Goal: Find specific page/section: Find specific page/section

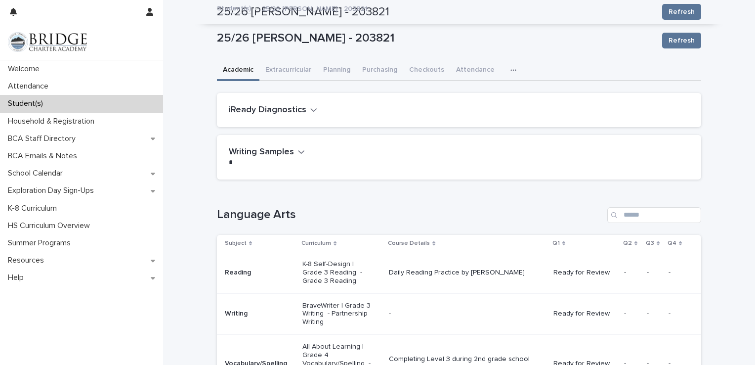
scroll to position [643, 0]
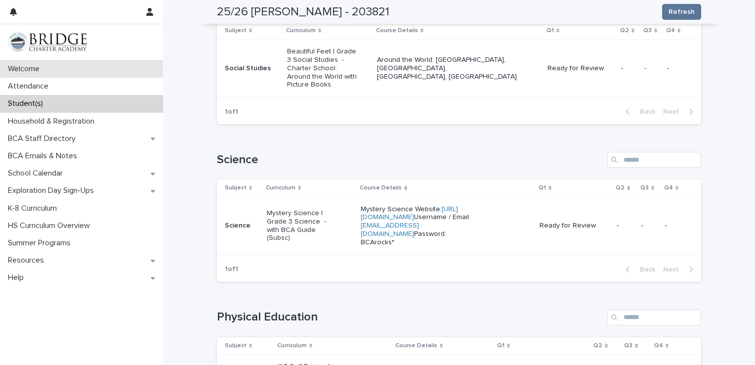
click at [28, 68] on p "Welcome" at bounding box center [26, 68] width 44 height 9
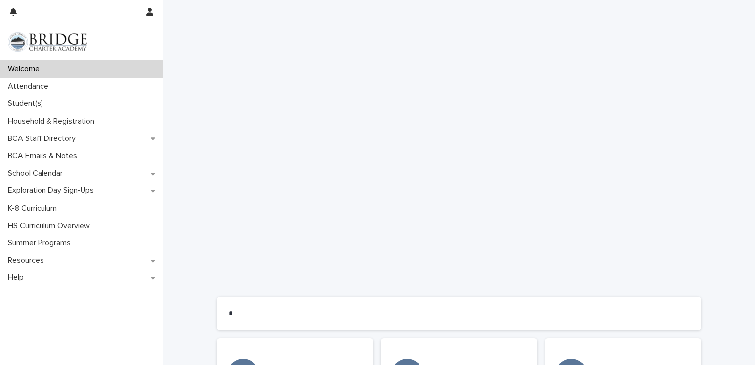
scroll to position [742, 0]
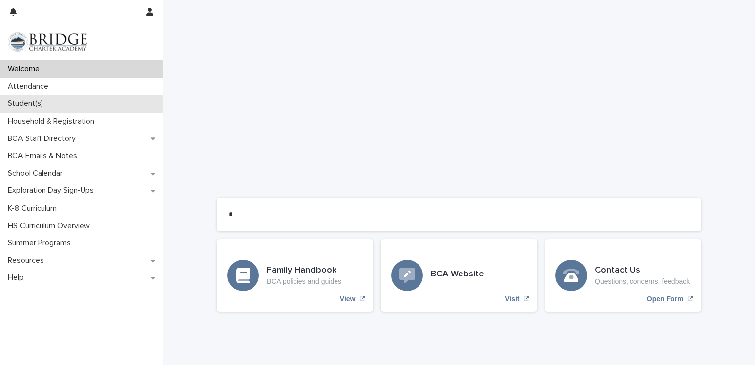
click at [30, 100] on p "Student(s)" at bounding box center [27, 103] width 47 height 9
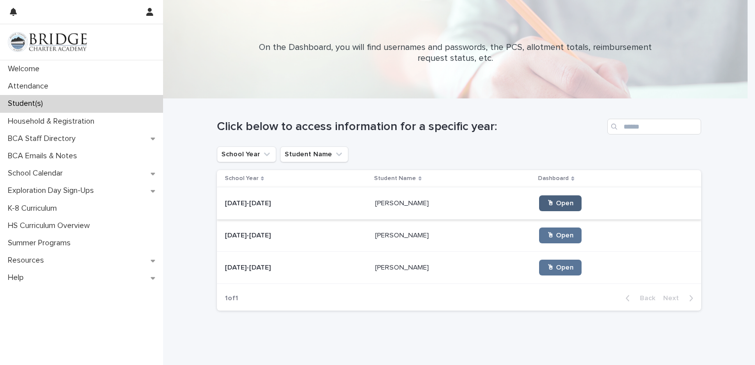
click at [549, 202] on span "🖱 Open" at bounding box center [560, 203] width 27 height 7
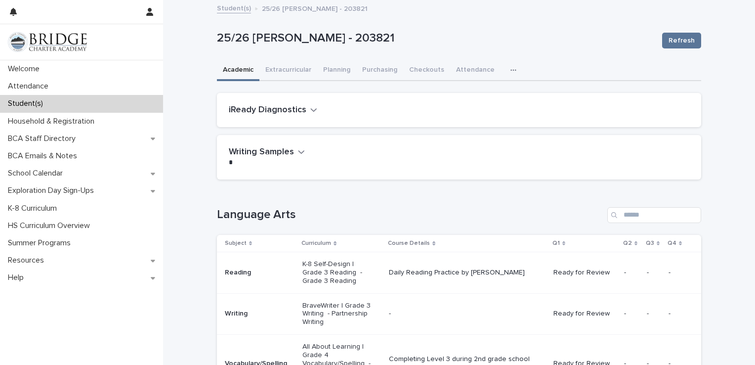
click at [311, 108] on icon "button" at bounding box center [314, 109] width 7 height 9
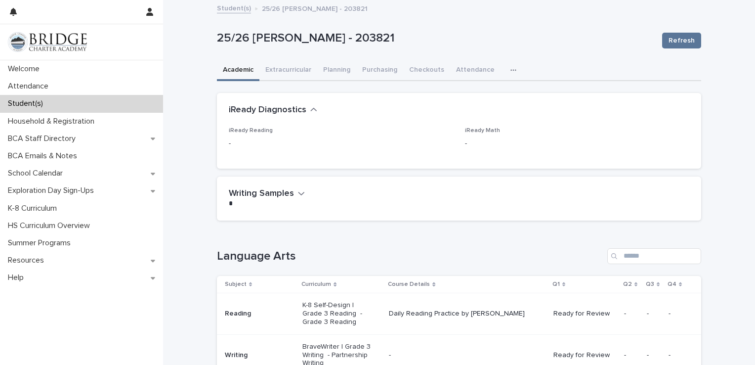
click at [311, 108] on icon "button" at bounding box center [314, 109] width 6 height 3
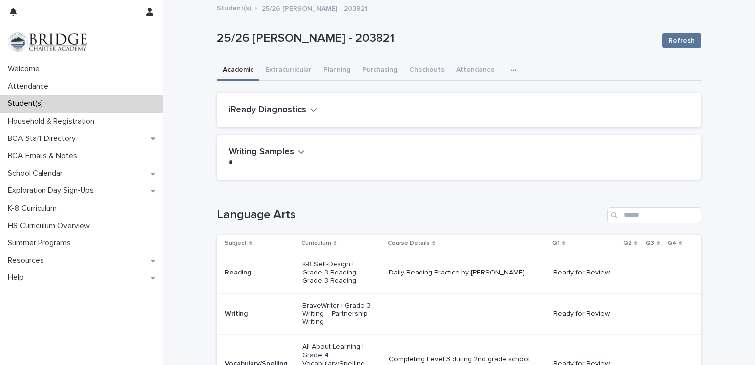
click at [40, 103] on p "Student(s)" at bounding box center [27, 103] width 47 height 9
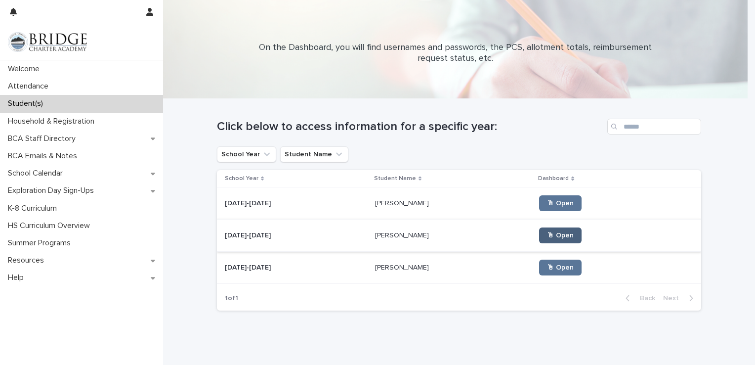
click at [548, 236] on span "🖱 Open" at bounding box center [560, 235] width 27 height 7
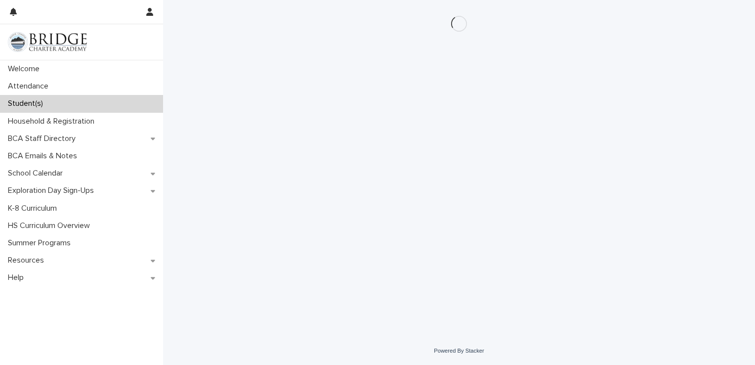
click at [121, 101] on div "Student(s)" at bounding box center [81, 103] width 163 height 17
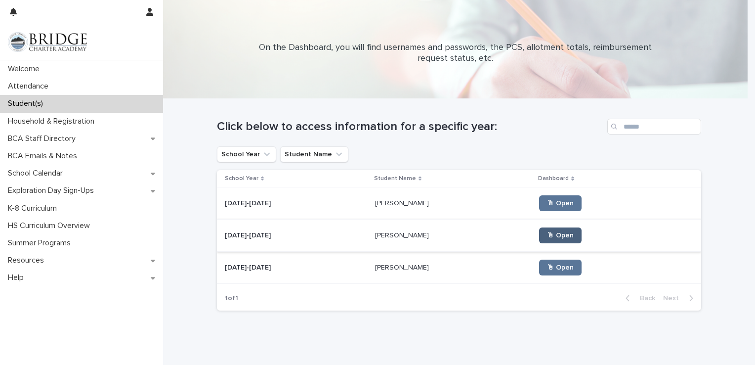
click at [554, 232] on span "🖱 Open" at bounding box center [560, 235] width 27 height 7
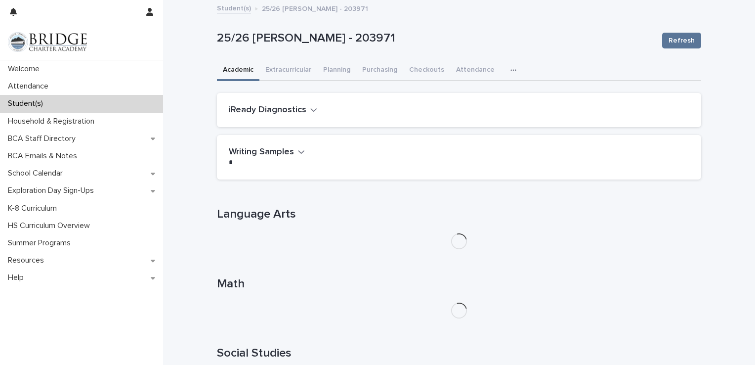
click at [311, 108] on icon "button" at bounding box center [314, 109] width 6 height 3
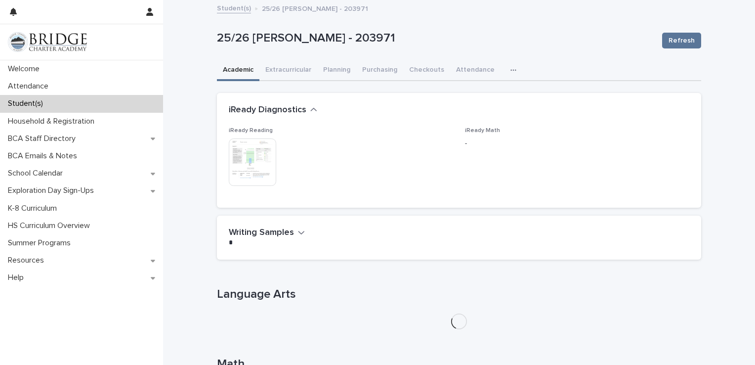
click at [311, 108] on icon "button" at bounding box center [314, 109] width 7 height 9
